Goal: Task Accomplishment & Management: Use online tool/utility

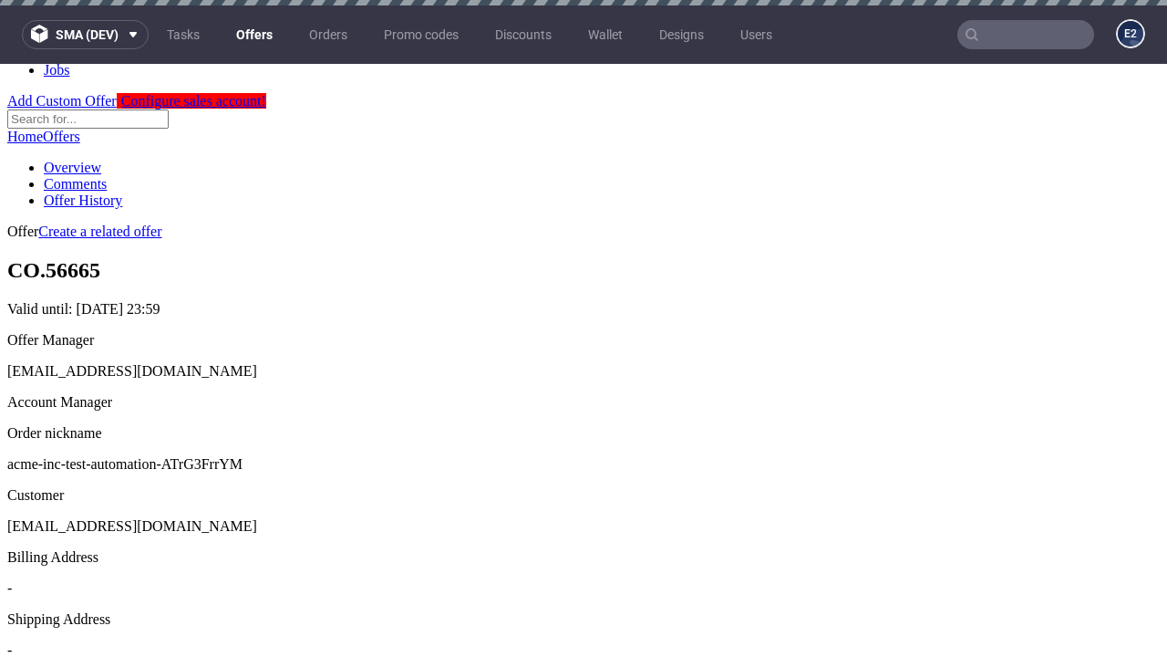
scroll to position [5, 0]
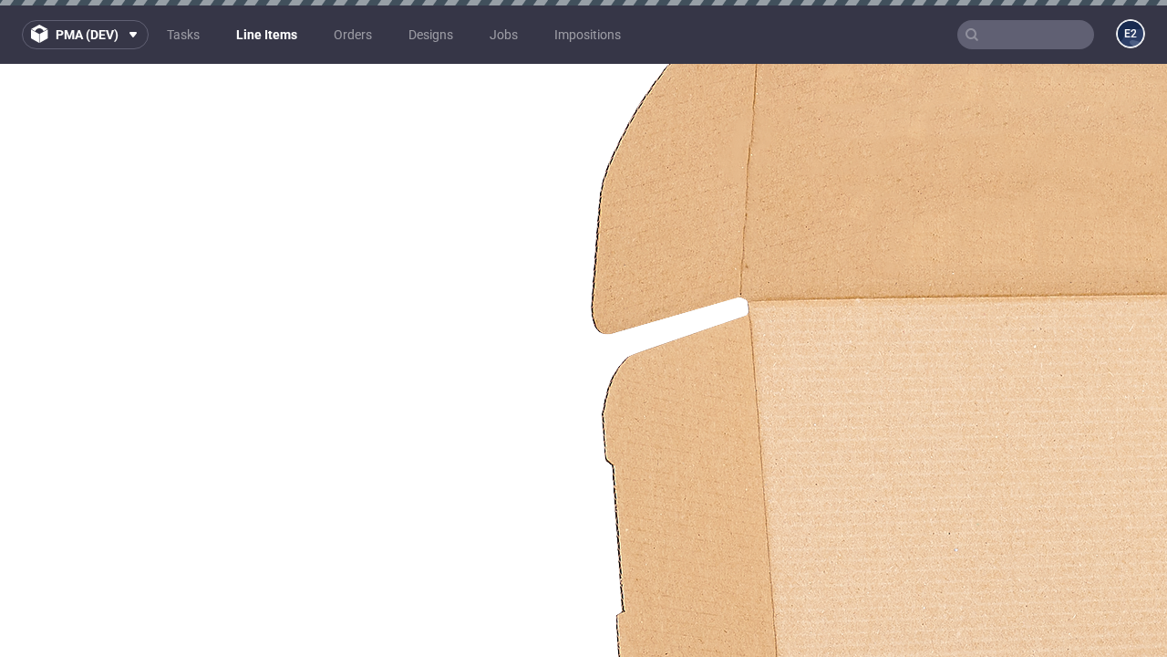
select select "accepted"
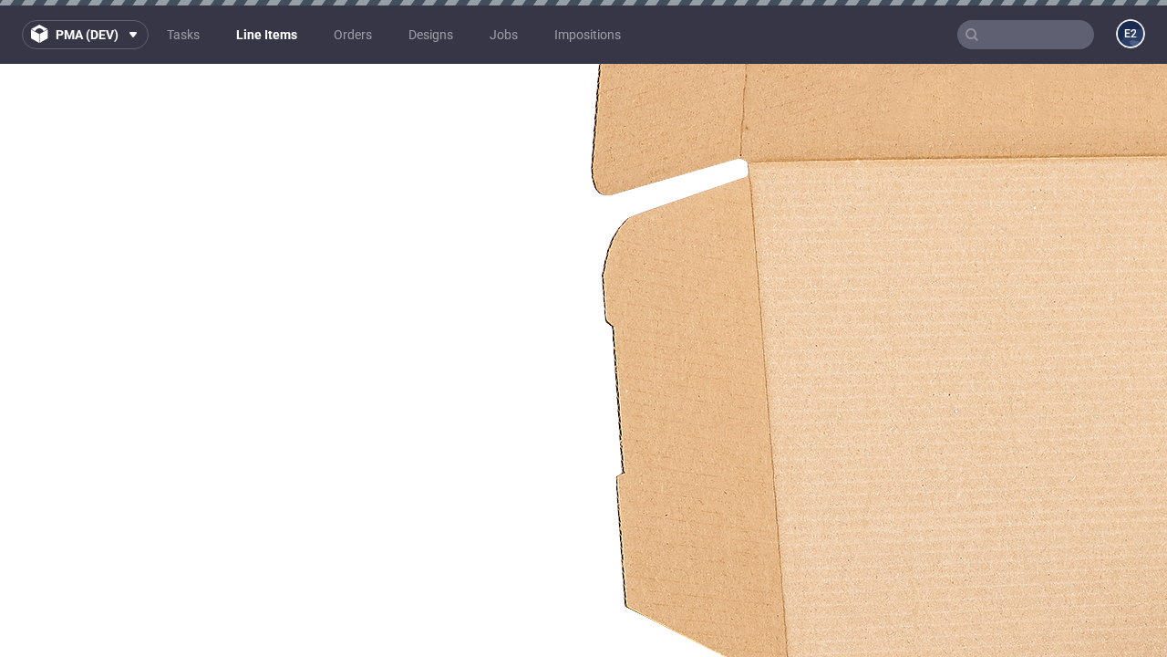
scroll to position [2724, 0]
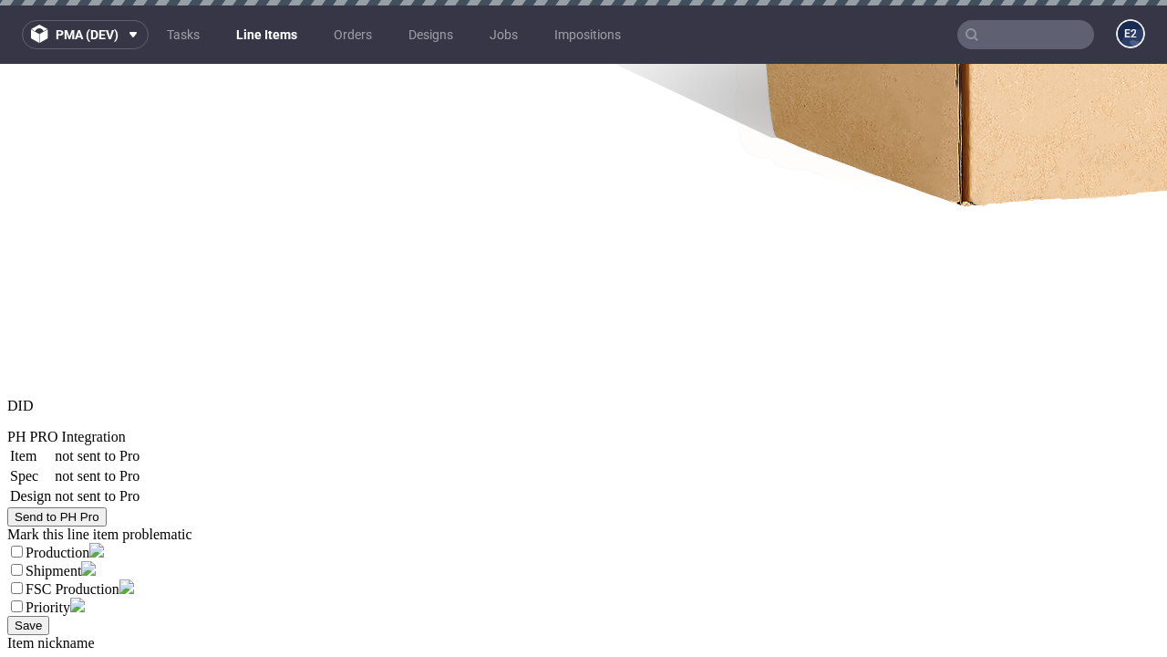
select select "received"
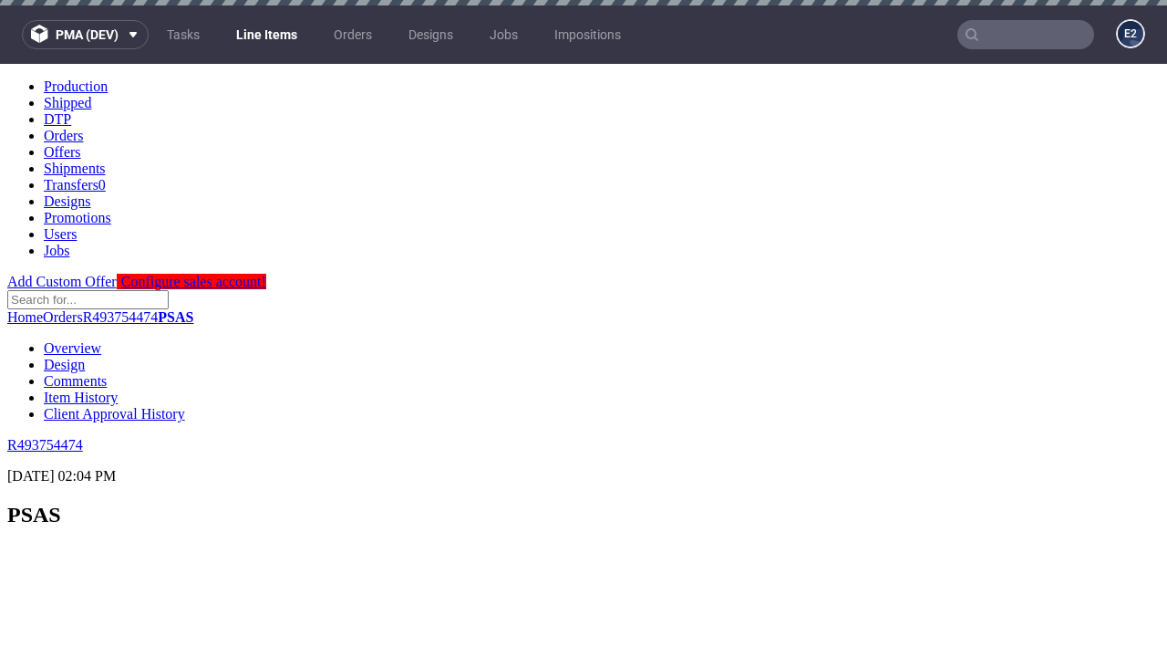
scroll to position [2651, 0]
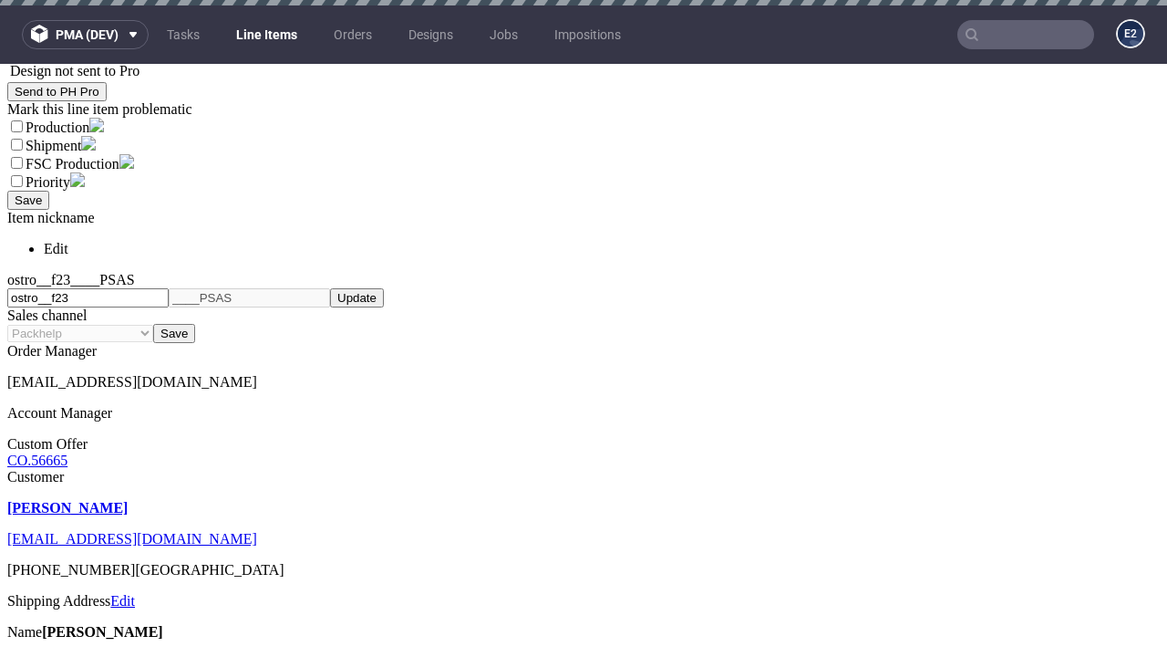
select select "accepted_dtp_issue_reprint"
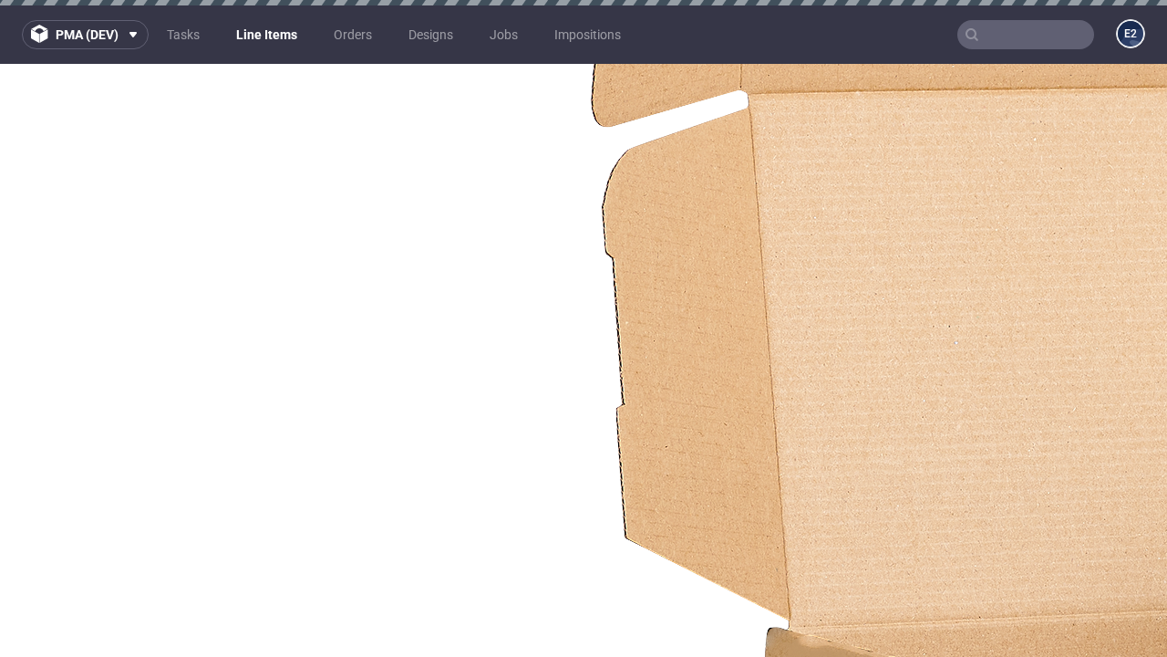
scroll to position [2573, 0]
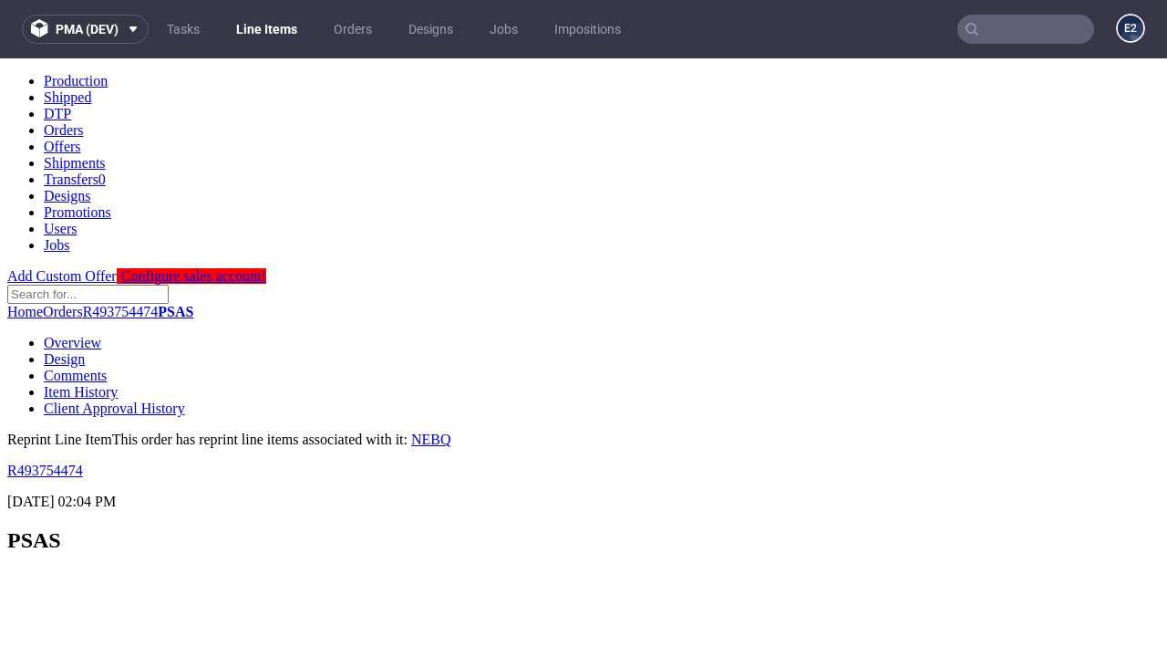
scroll to position [0, 0]
